Goal: Information Seeking & Learning: Learn about a topic

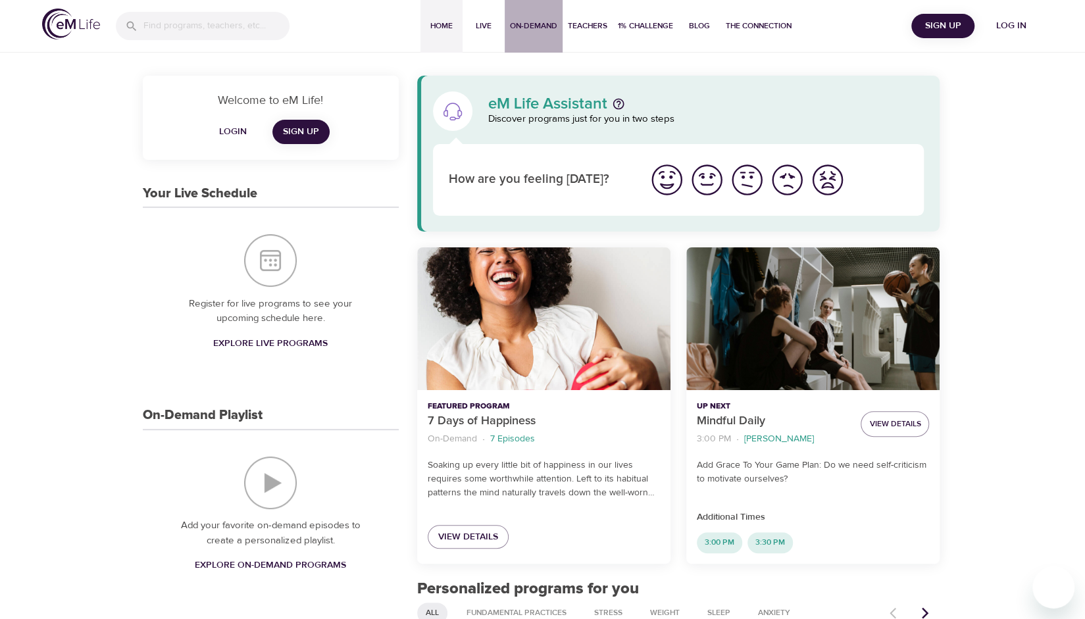
click at [540, 31] on span "On-Demand" at bounding box center [533, 26] width 47 height 14
select select "recent"
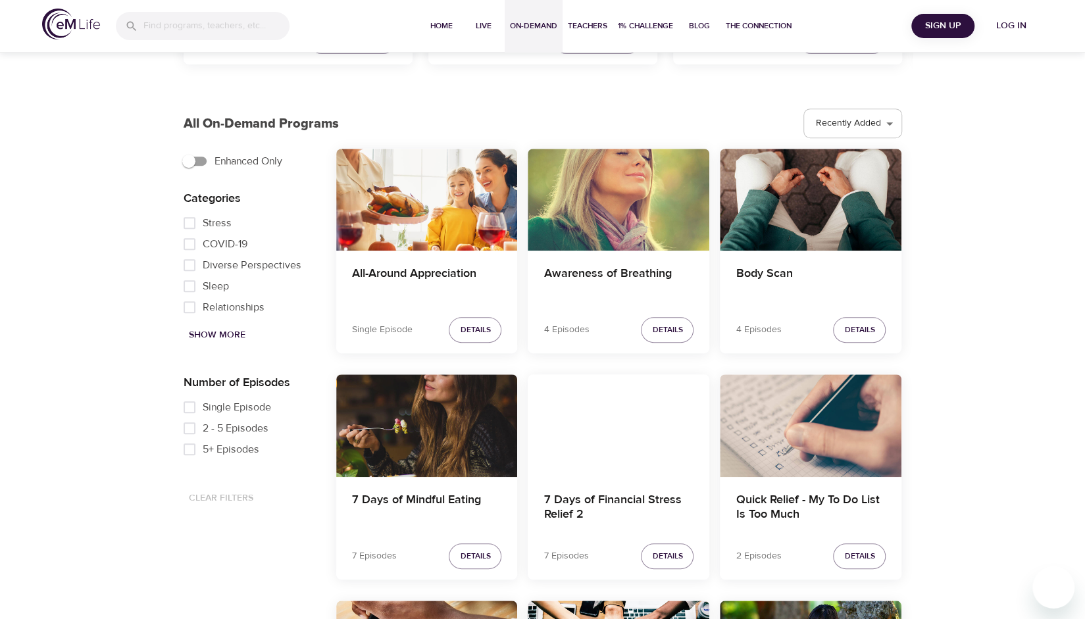
scroll to position [328, 0]
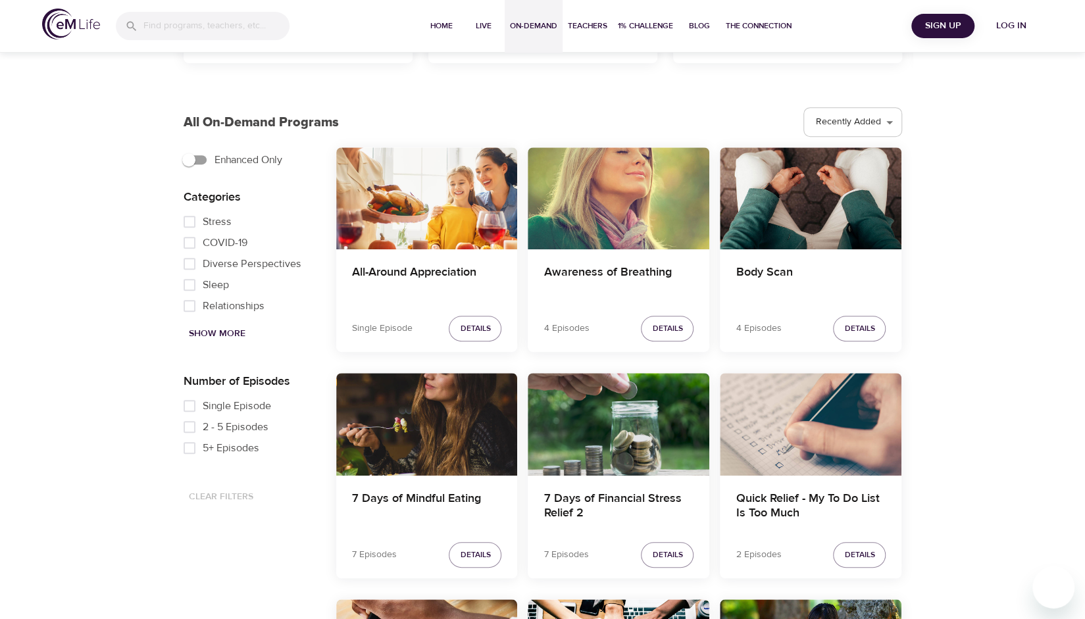
click at [227, 333] on span "Show More" at bounding box center [217, 334] width 57 height 16
click at [234, 236] on span "Mindful Eating" at bounding box center [235, 228] width 64 height 16
click at [203, 236] on input "Mindful Eating" at bounding box center [189, 228] width 26 height 21
checkbox input "true"
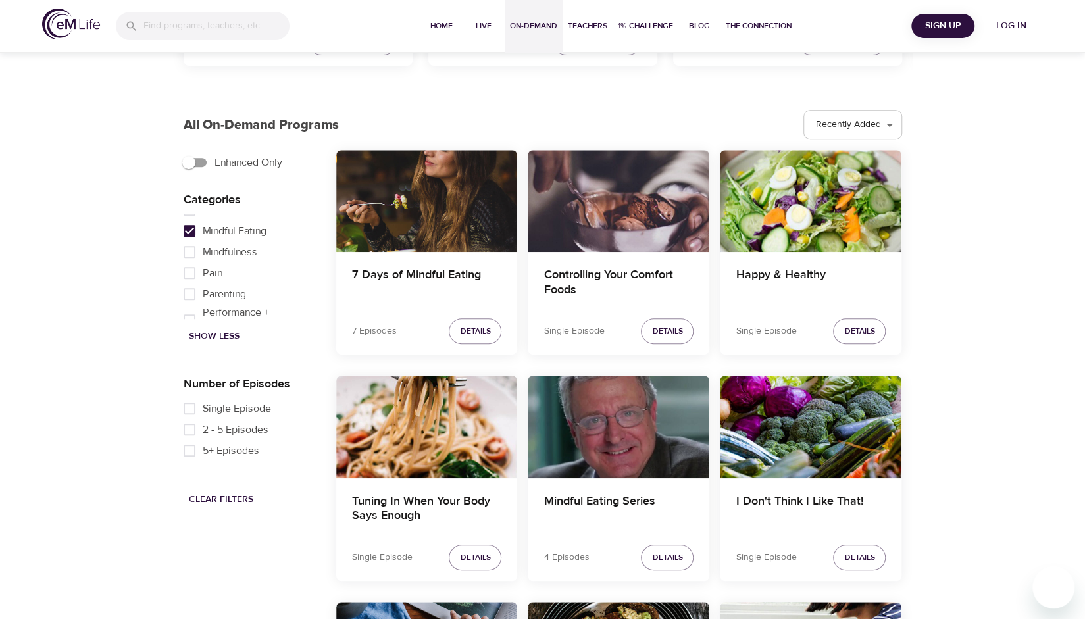
scroll to position [321, 0]
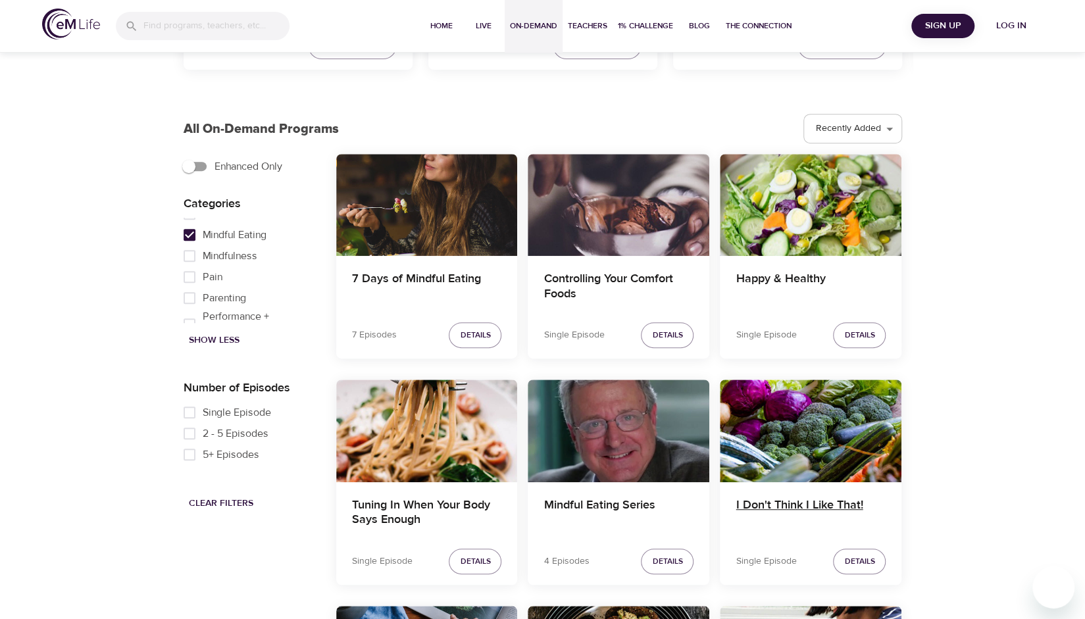
click at [825, 503] on h4 "I Don't Think I Like That!" at bounding box center [811, 514] width 150 height 32
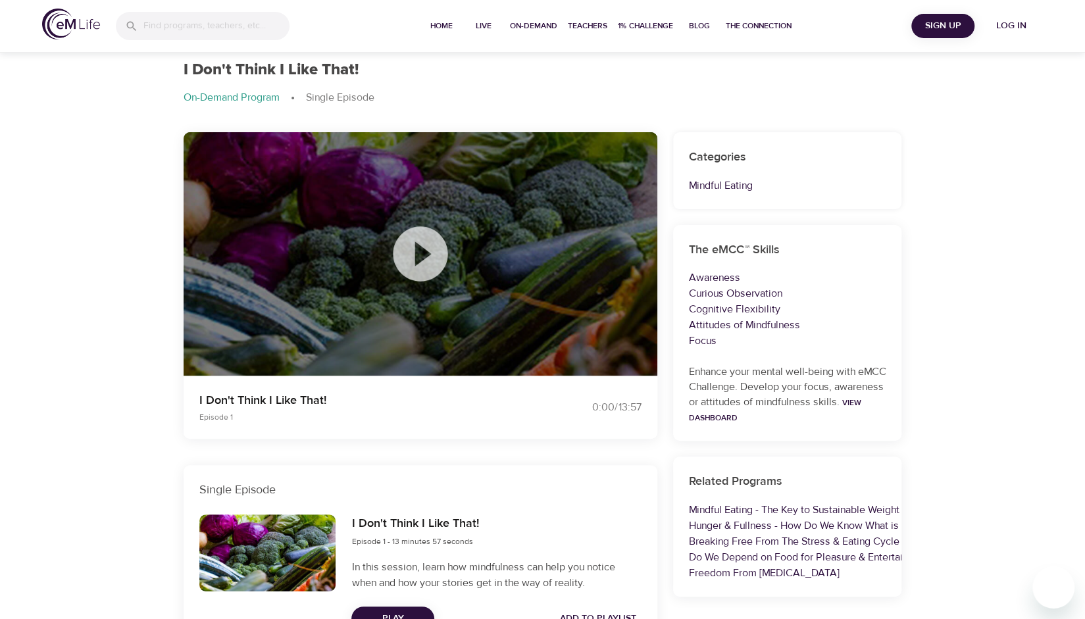
scroll to position [38, 0]
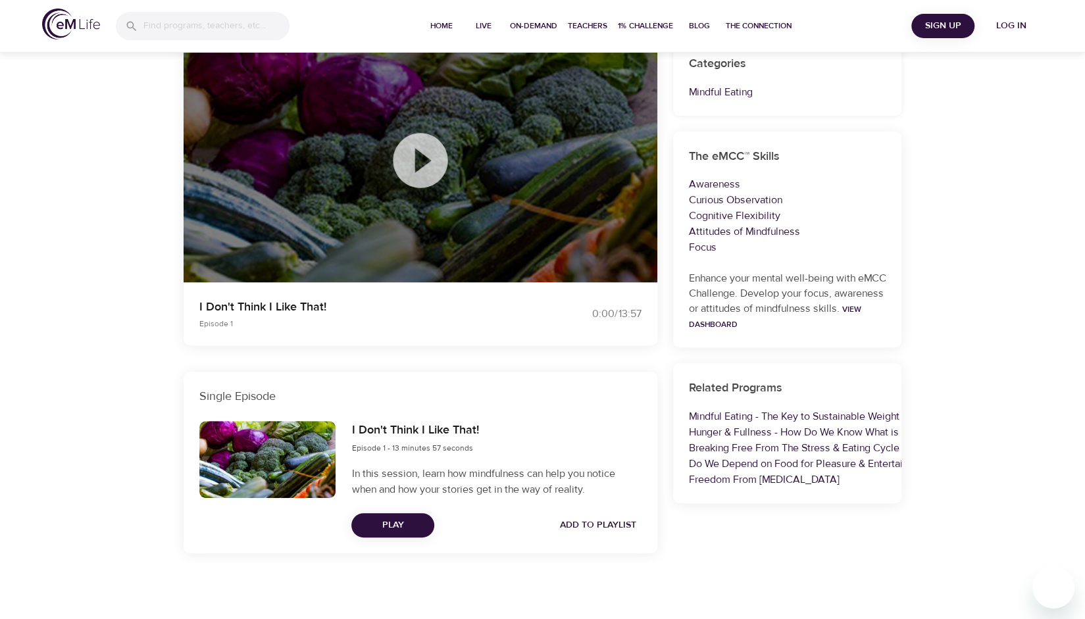
select select "recent"
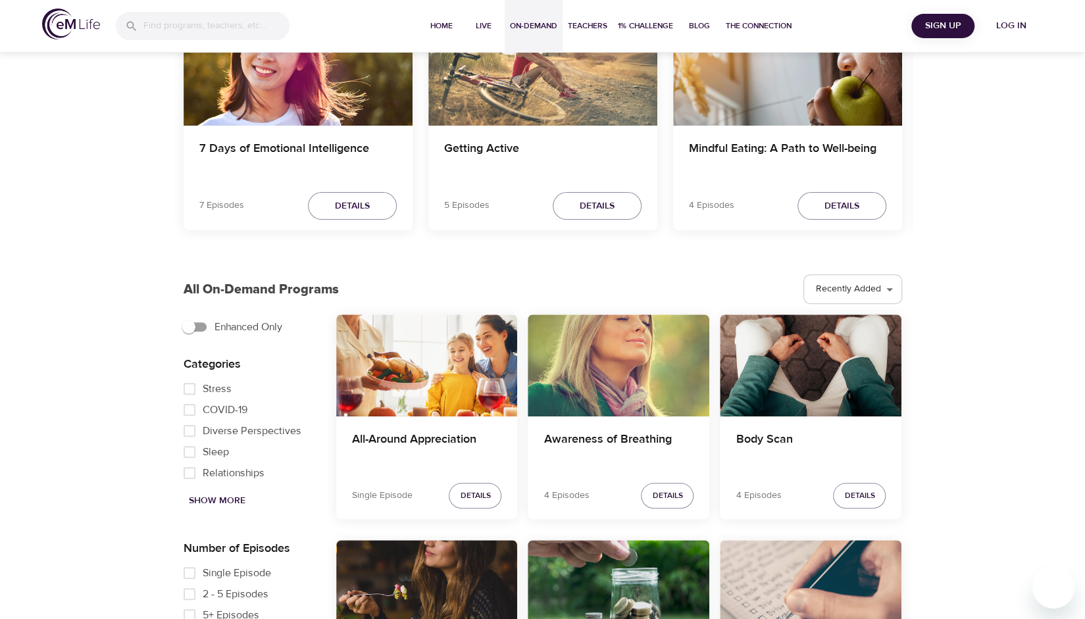
scroll to position [176, 0]
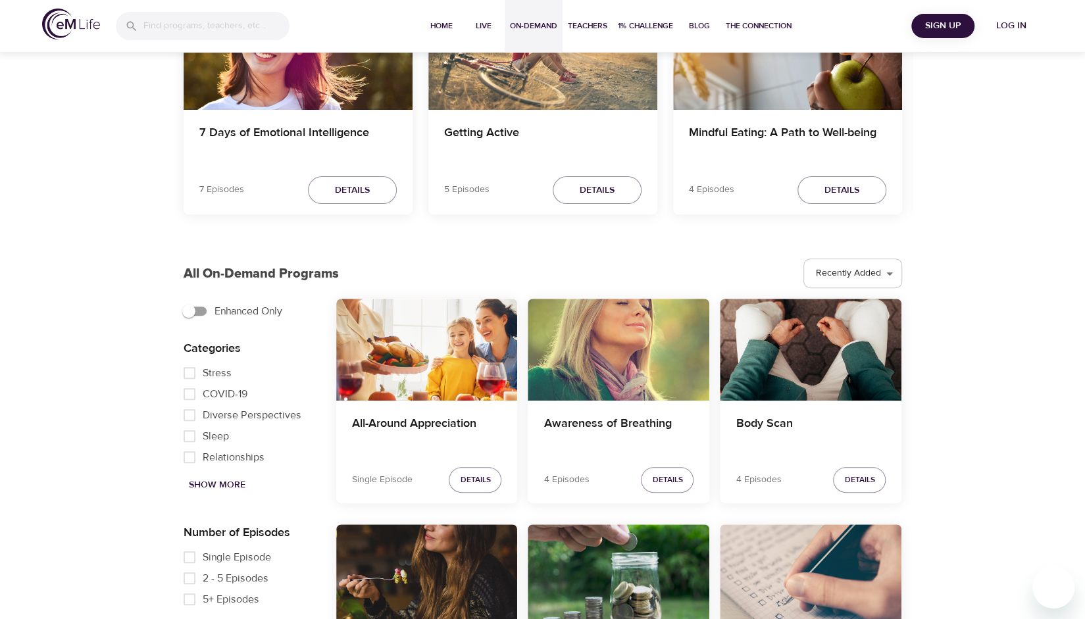
click at [225, 484] on span "Show More" at bounding box center [217, 485] width 57 height 16
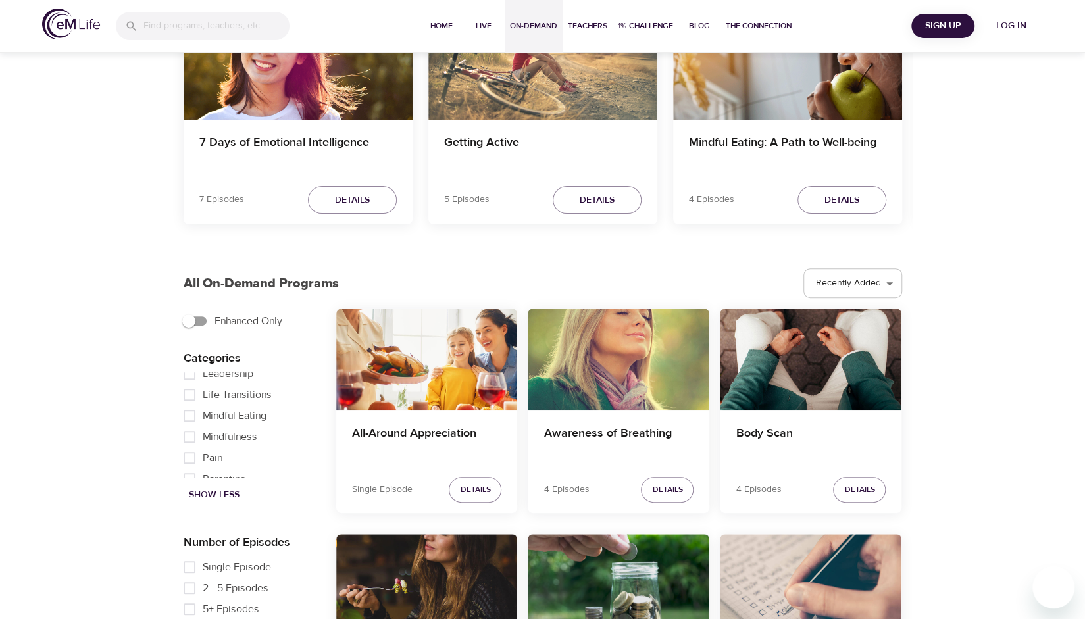
scroll to position [514, 0]
click at [186, 425] on input "Mindful Eating" at bounding box center [189, 416] width 26 height 21
checkbox input "true"
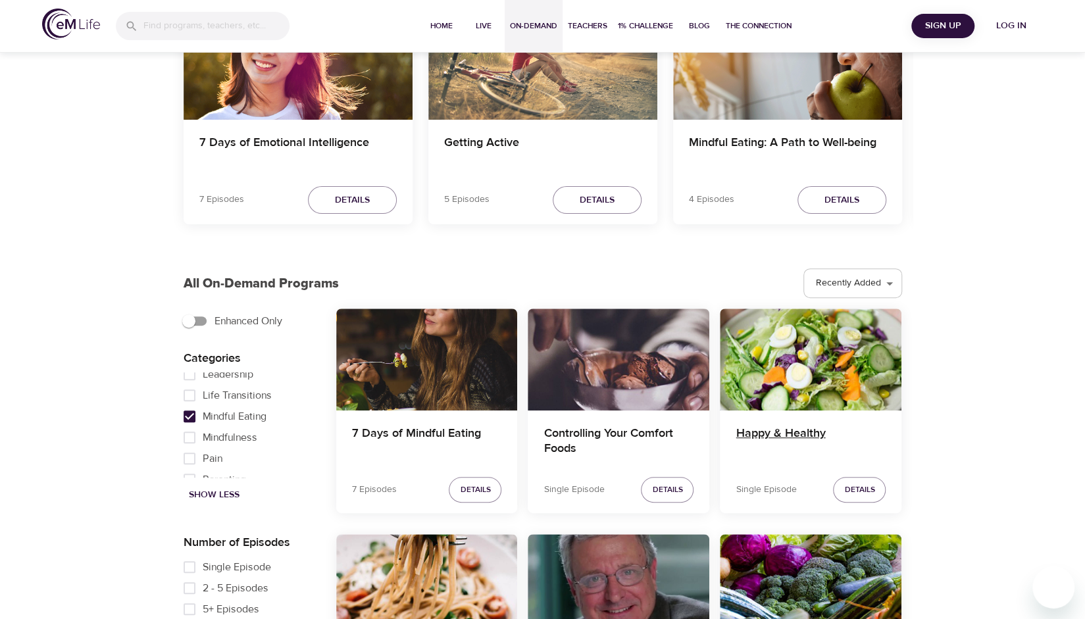
click at [794, 438] on h4 "Happy & Healthy" at bounding box center [811, 442] width 150 height 32
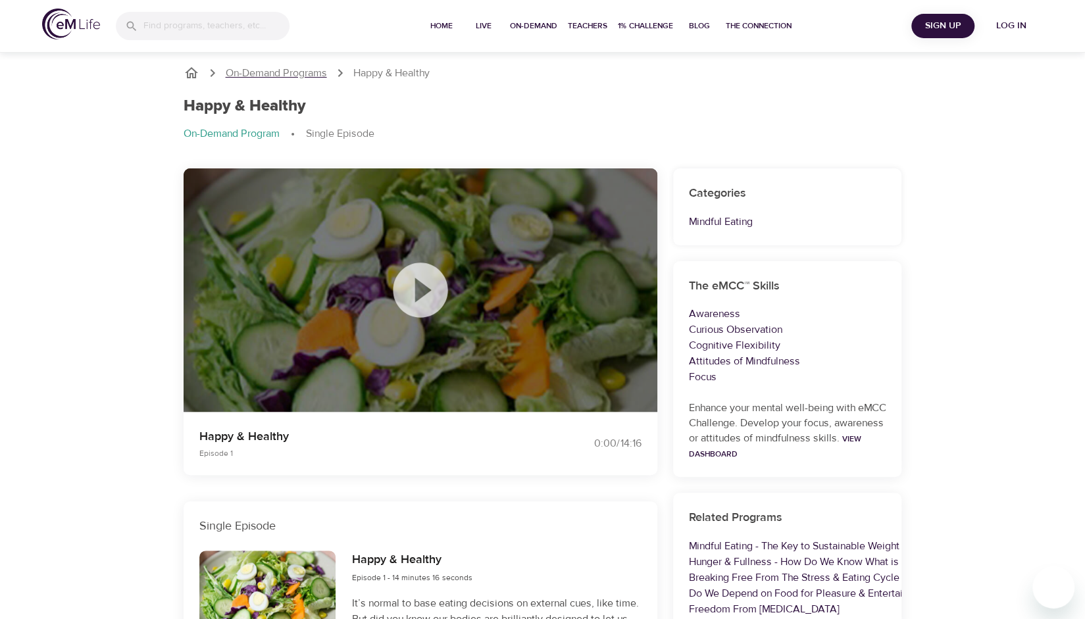
click at [299, 72] on p "On-Demand Programs" at bounding box center [276, 73] width 101 height 15
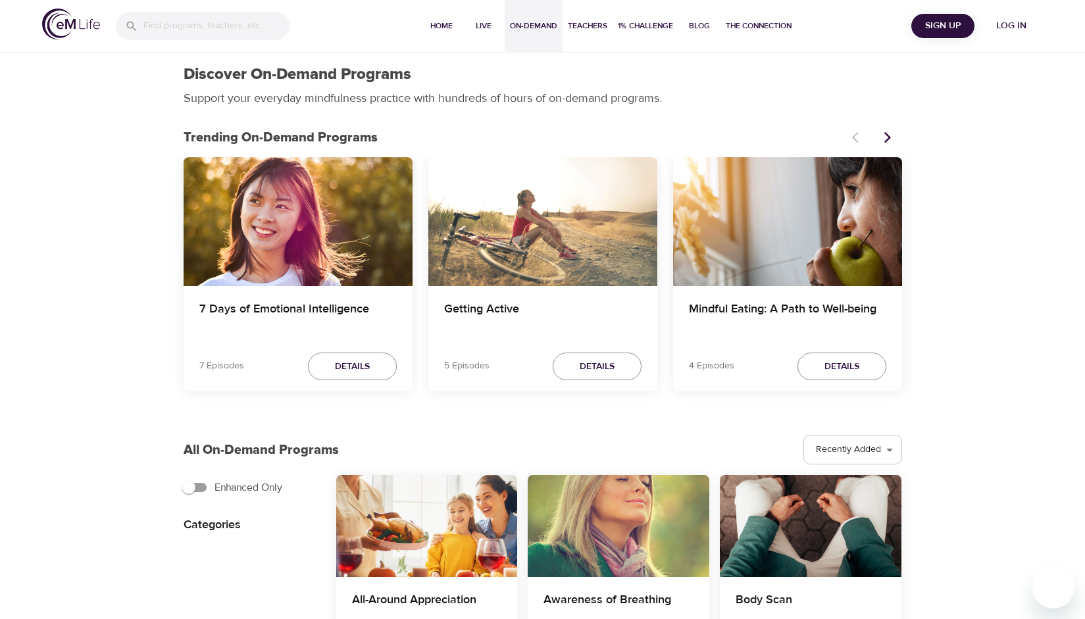
select select "recent"
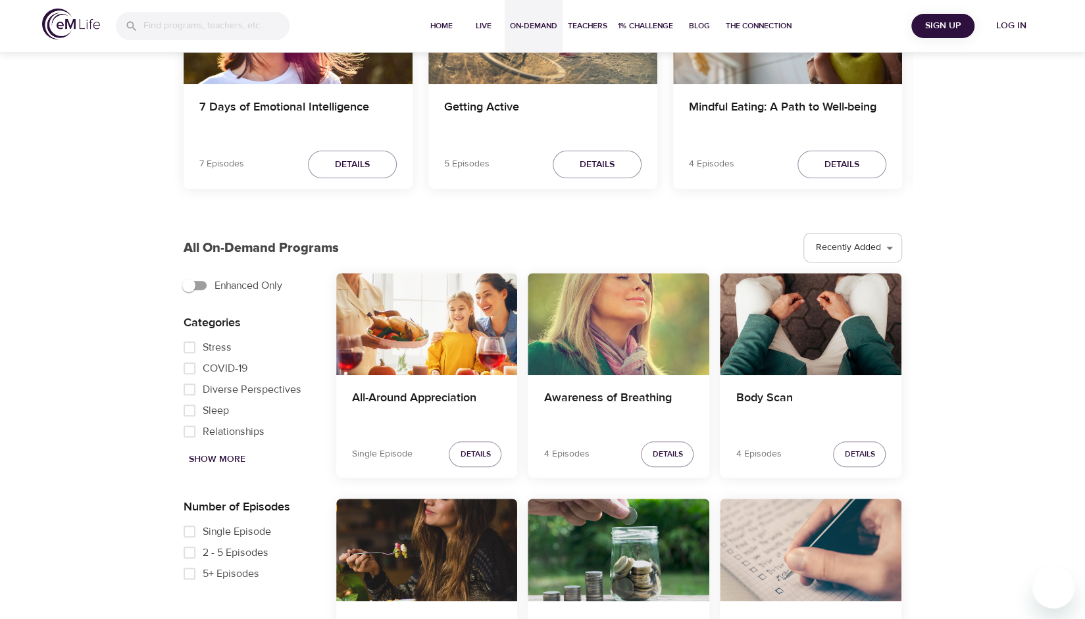
scroll to position [195, 0]
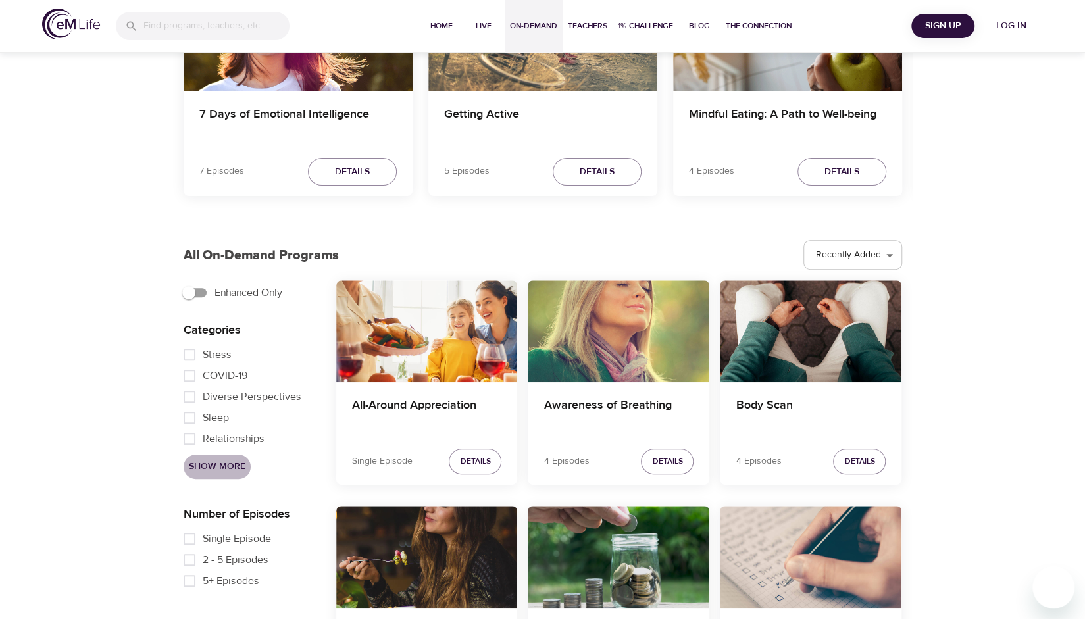
click at [226, 464] on span "Show More" at bounding box center [217, 467] width 57 height 16
click at [220, 390] on span "Mindful Eating" at bounding box center [235, 383] width 64 height 16
click at [203, 390] on input "Mindful Eating" at bounding box center [189, 382] width 26 height 21
checkbox input "true"
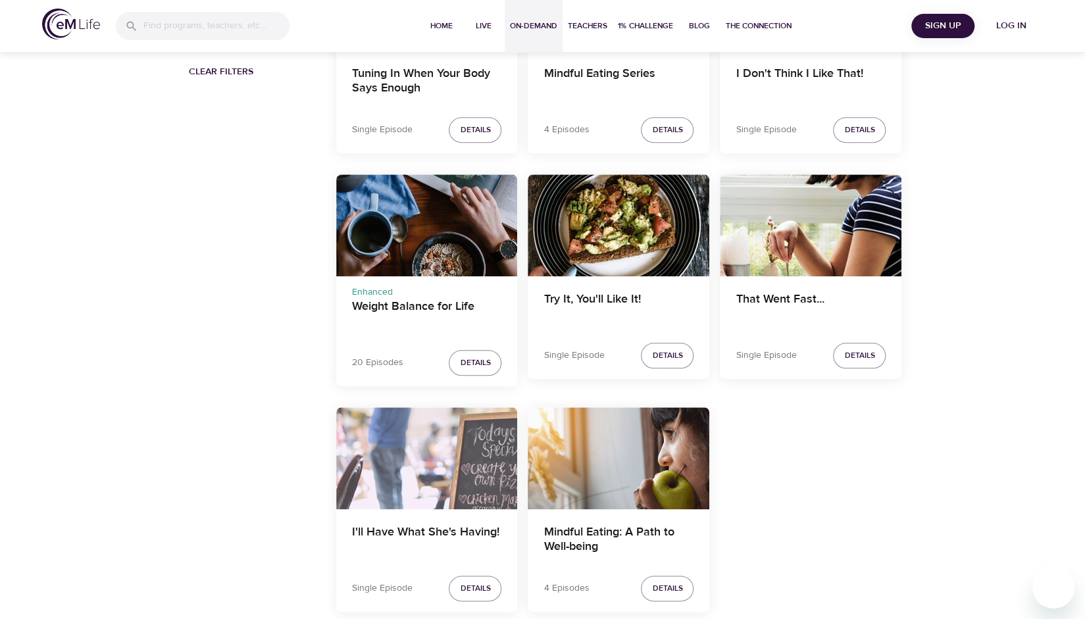
scroll to position [752, 0]
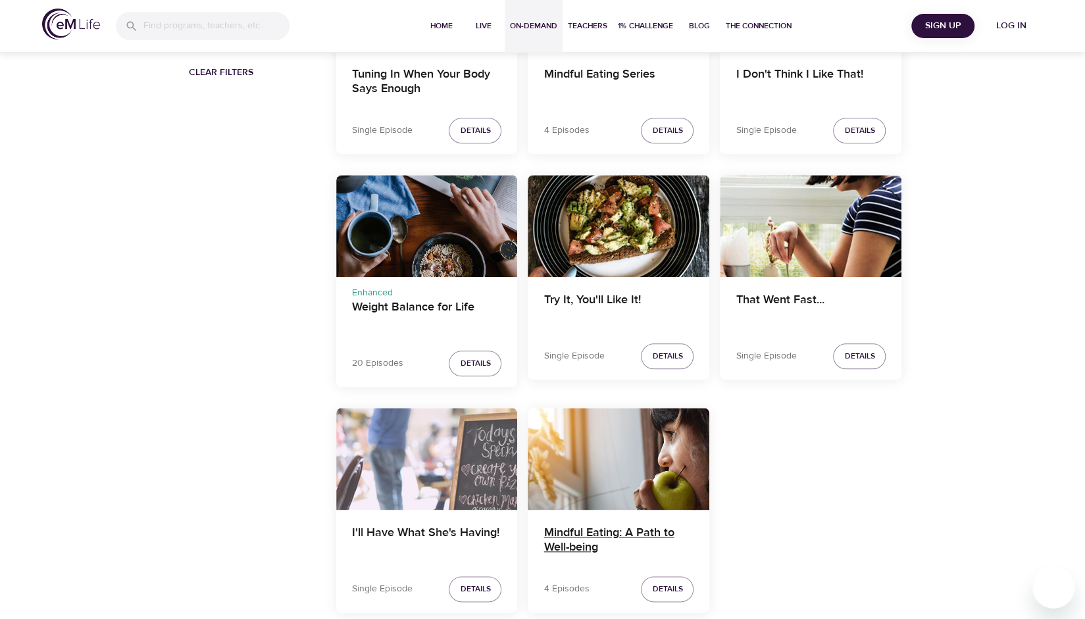
click at [576, 542] on h4 "Mindful Eating: A Path to Well-being" at bounding box center [618, 542] width 150 height 32
